Goal: Information Seeking & Learning: Learn about a topic

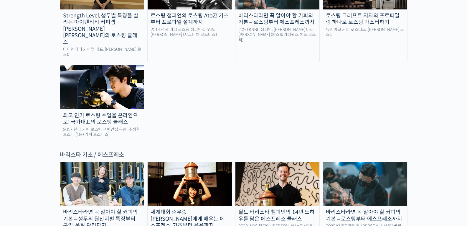
scroll to position [685, 0]
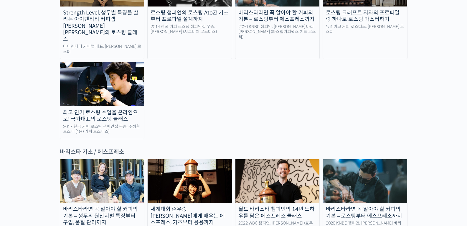
click at [114, 205] on div "바리스타라면 꼭 알아야 할 커피의 기본 – 생두의 원산지별 특징부터 구입, 품질 관리까지" at bounding box center [102, 215] width 84 height 20
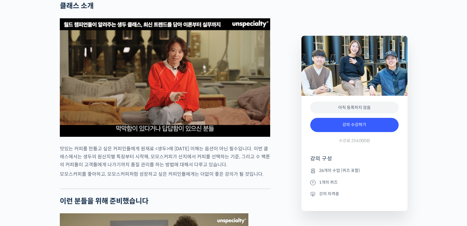
scroll to position [1123, 0]
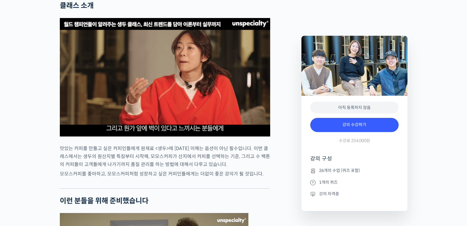
click at [229, 166] on p "맛있는 커피를 만들고 싶은 커피인들에게 원재료 <생두>에 대한 이해는 옵션이 아닌 필수입니다. 이번 클래스에서는 생두의 원산지별 특징부터 시작…" at bounding box center [165, 156] width 211 height 24
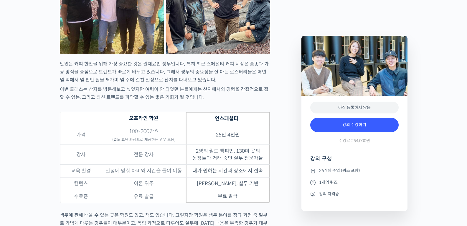
scroll to position [1853, 0]
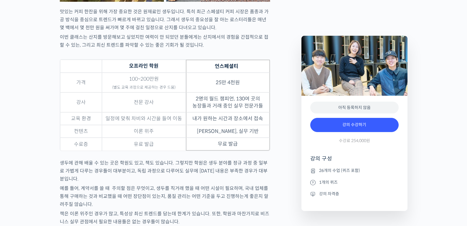
click at [224, 92] on td "25만 4천원" at bounding box center [228, 83] width 84 height 20
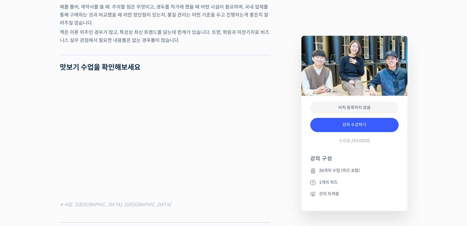
scroll to position [2090, 0]
